Goal: Find specific page/section: Find specific page/section

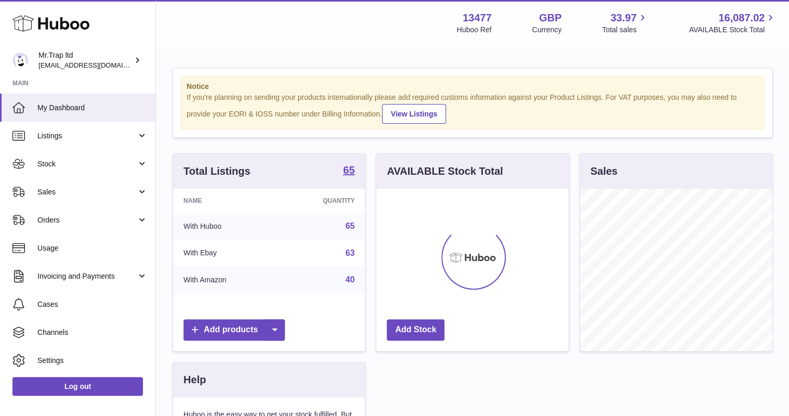
scroll to position [162, 192]
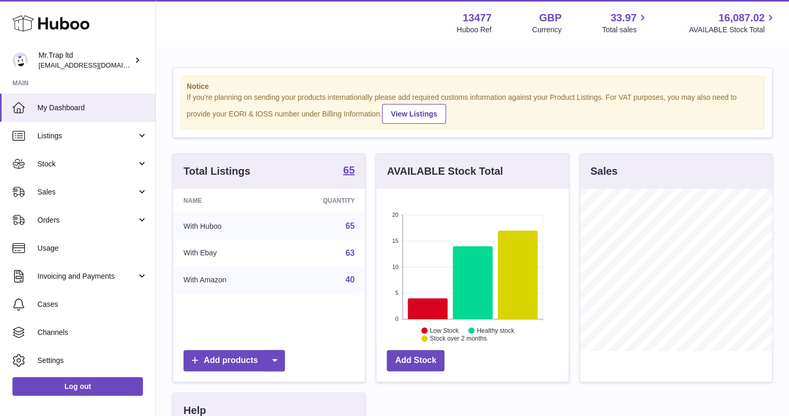
click at [48, 191] on span "Sales" at bounding box center [86, 192] width 99 height 10
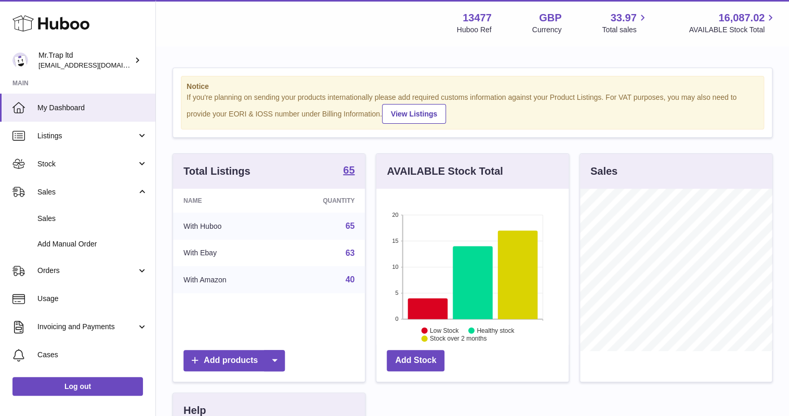
click at [68, 212] on link "Sales" at bounding box center [77, 218] width 155 height 25
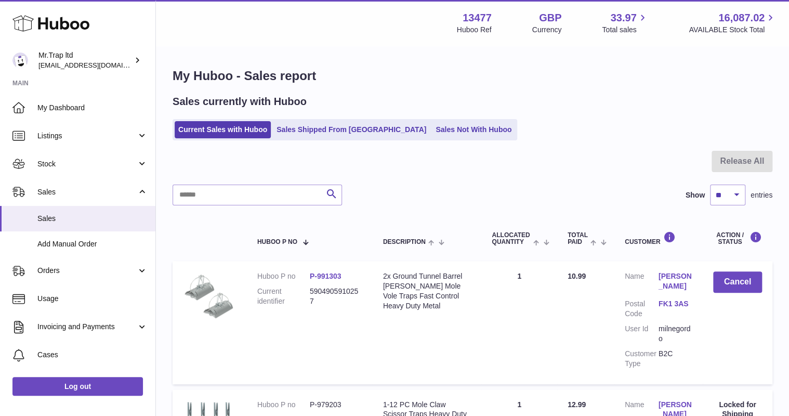
click at [432, 131] on link "Sales Not With Huboo" at bounding box center [473, 129] width 83 height 17
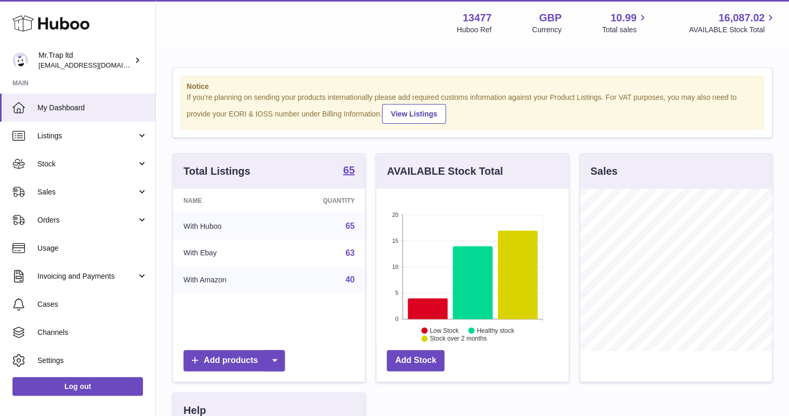
scroll to position [162, 192]
click at [64, 194] on span "Sales" at bounding box center [86, 192] width 99 height 10
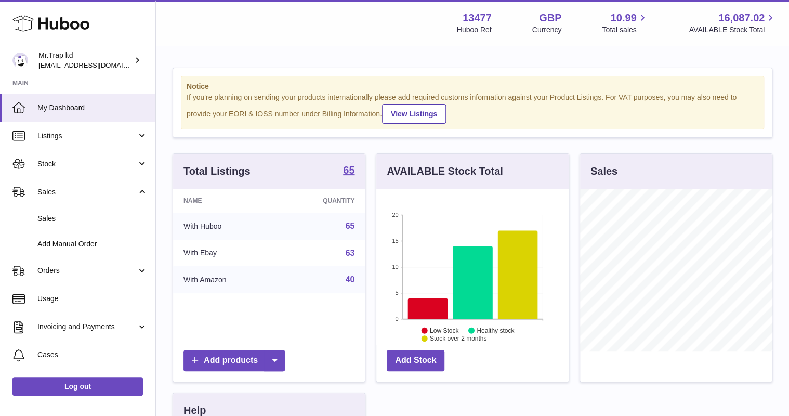
click at [68, 217] on span "Sales" at bounding box center [92, 219] width 110 height 10
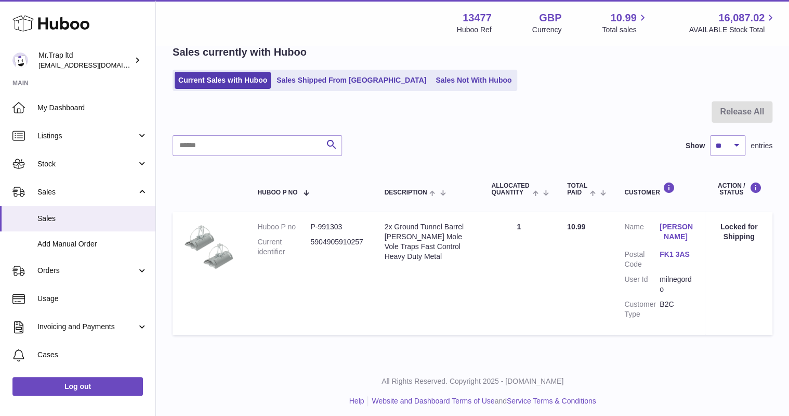
scroll to position [54, 0]
